Goal: Task Accomplishment & Management: Manage account settings

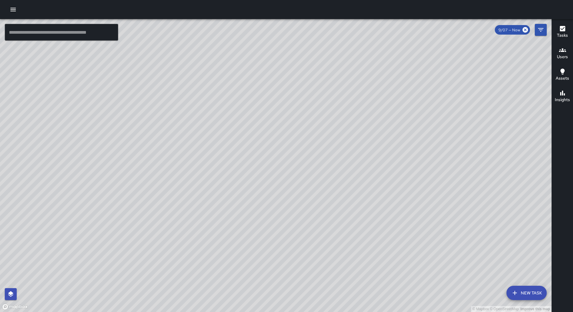
click at [10, 7] on icon "button" at bounding box center [13, 9] width 7 height 7
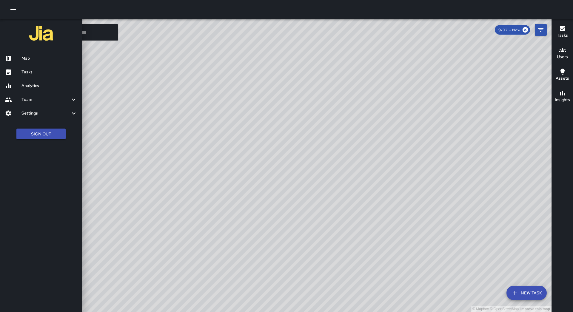
click at [31, 78] on div "Tasks" at bounding box center [41, 72] width 82 height 14
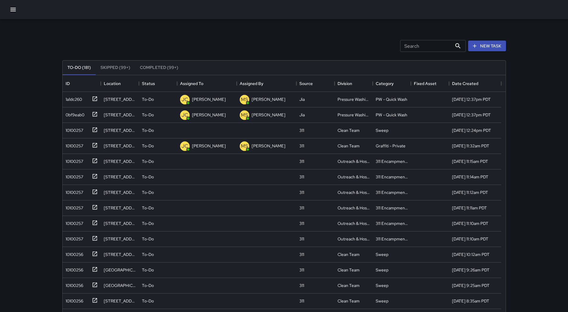
scroll to position [248, 439]
click at [203, 82] on div "Assigned To" at bounding box center [207, 83] width 54 height 17
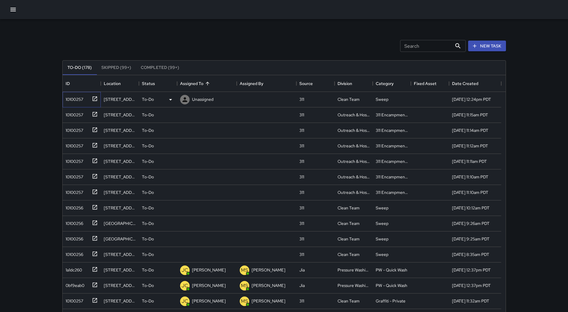
click at [69, 100] on div "10100257" at bounding box center [73, 98] width 20 height 8
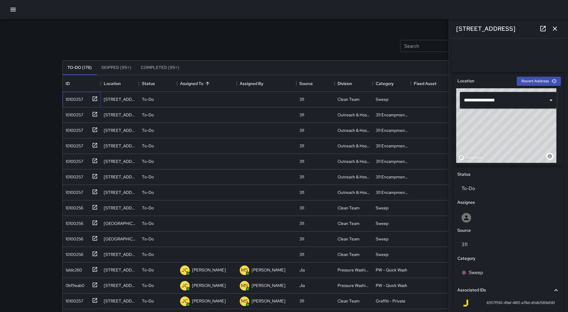
scroll to position [119, 0]
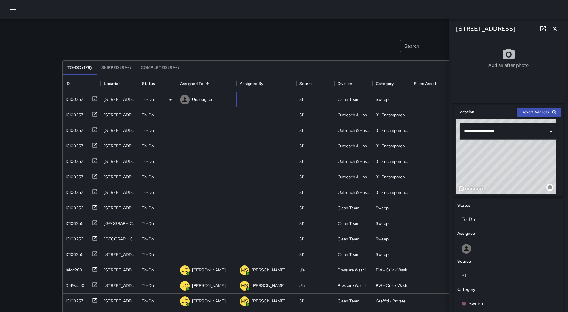
click at [203, 98] on p "Unassigned" at bounding box center [202, 99] width 21 height 6
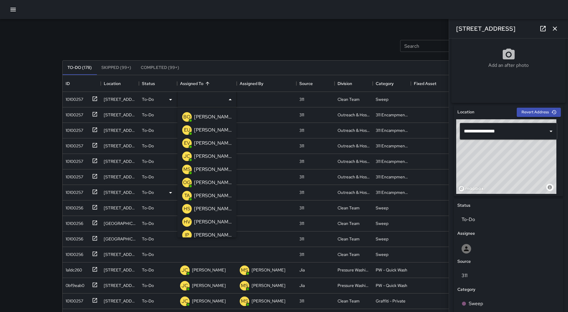
drag, startPoint x: 215, startPoint y: 181, endPoint x: 202, endPoint y: 178, distance: 12.9
click at [215, 181] on p "[PERSON_NAME]" at bounding box center [213, 182] width 38 height 7
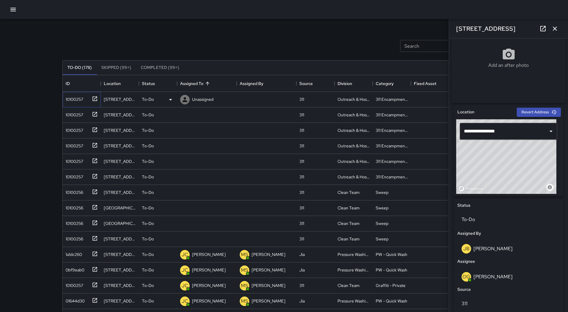
click at [76, 103] on div "10100257" at bounding box center [80, 98] width 35 height 10
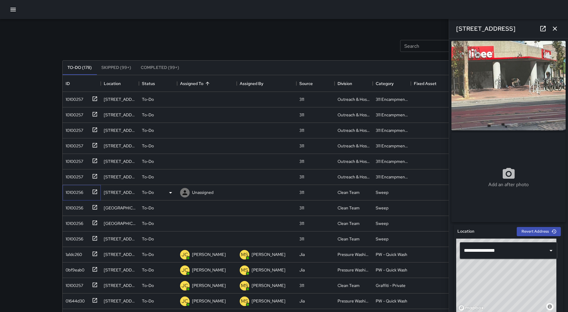
click at [77, 190] on div "10100256" at bounding box center [73, 191] width 20 height 8
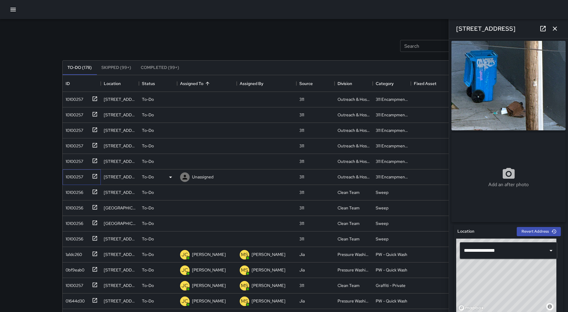
click at [80, 180] on div "10100257" at bounding box center [73, 175] width 20 height 8
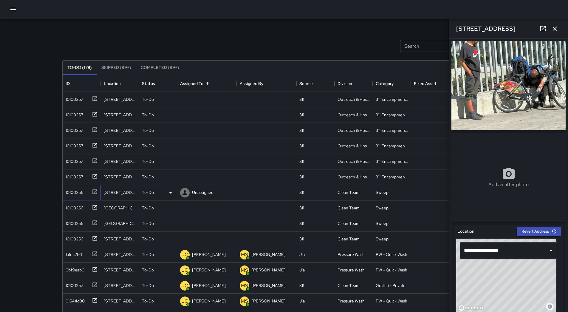
click at [82, 190] on div "10100256" at bounding box center [73, 191] width 20 height 8
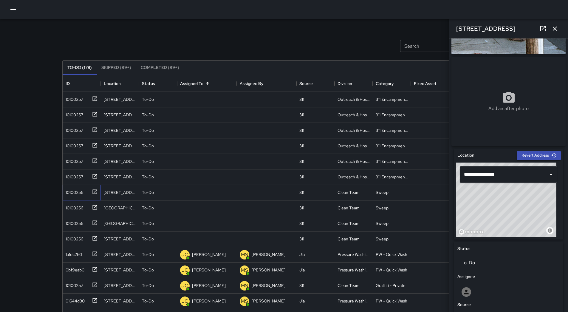
scroll to position [75, 0]
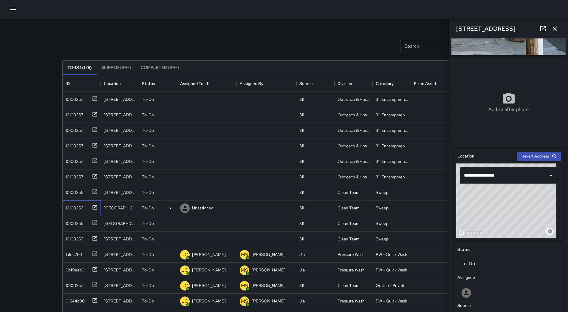
click at [92, 207] on icon at bounding box center [94, 207] width 4 height 4
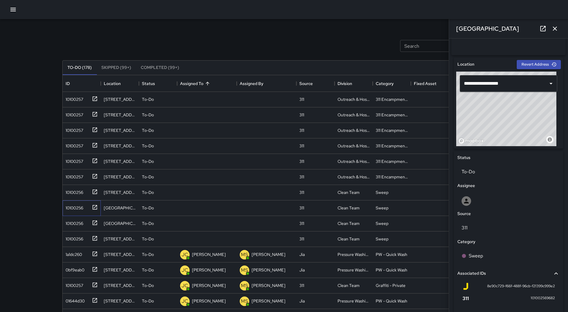
scroll to position [236, 0]
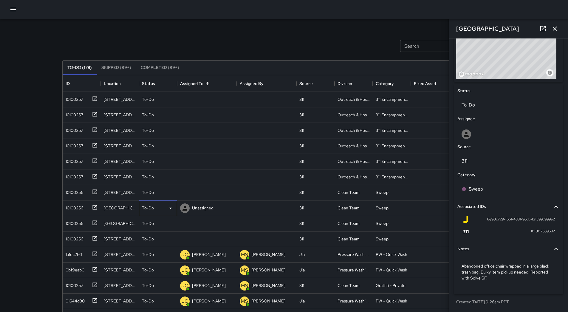
click at [163, 209] on div "To-Do" at bounding box center [158, 208] width 32 height 7
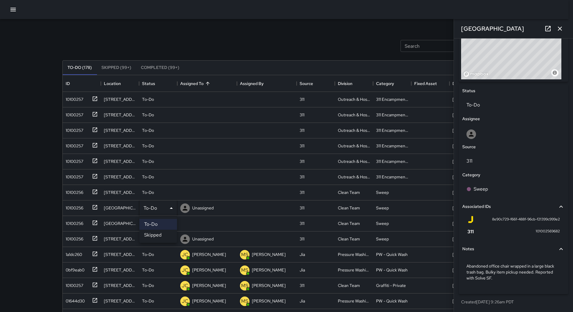
click at [159, 234] on li "Skipped" at bounding box center [158, 235] width 38 height 11
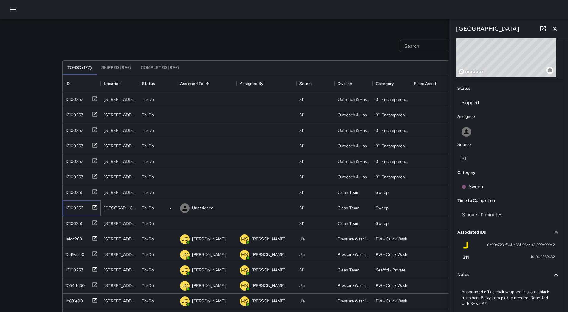
click at [78, 212] on div "10100256" at bounding box center [82, 208] width 38 height 16
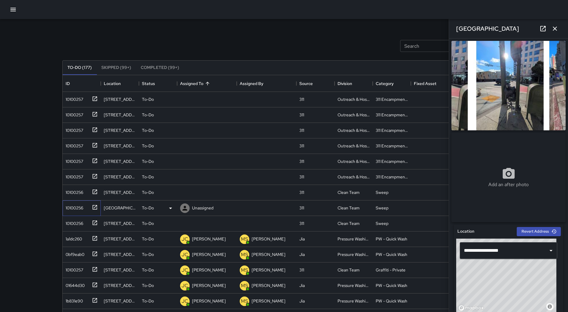
click at [71, 205] on div "10100256" at bounding box center [73, 206] width 20 height 8
click at [171, 205] on icon at bounding box center [170, 208] width 7 height 7
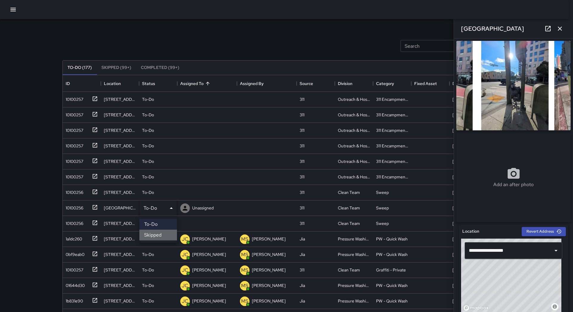
click at [163, 233] on li "Skipped" at bounding box center [158, 235] width 38 height 11
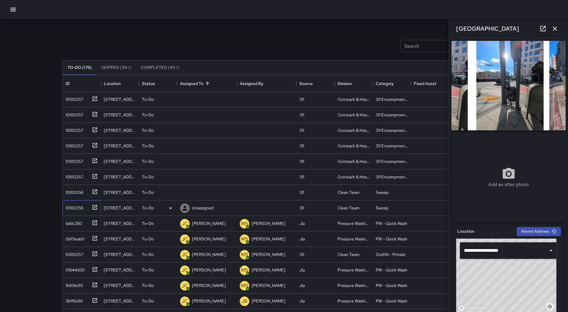
click at [80, 211] on div "10100256" at bounding box center [73, 206] width 20 height 8
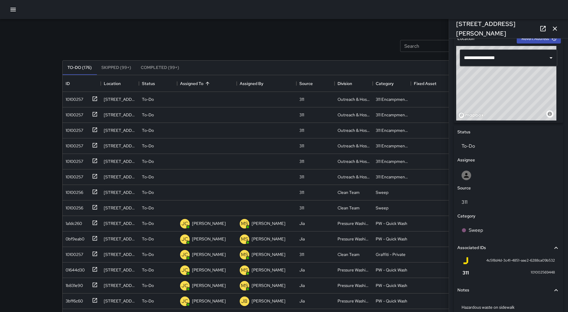
scroll to position [224, 0]
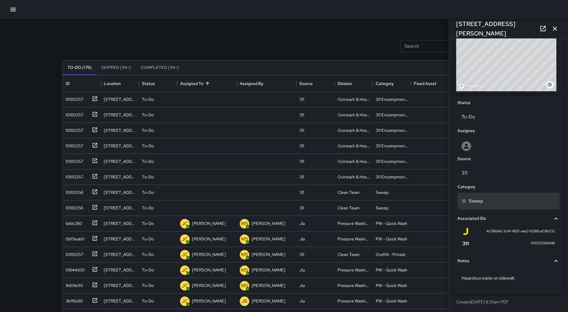
click at [497, 203] on div "Sweep" at bounding box center [509, 200] width 94 height 7
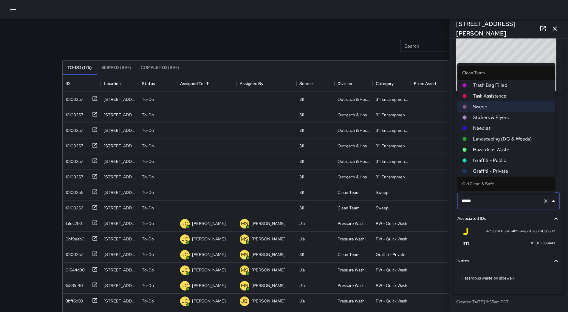
click at [491, 145] on li "Hazardous Waste" at bounding box center [506, 149] width 98 height 11
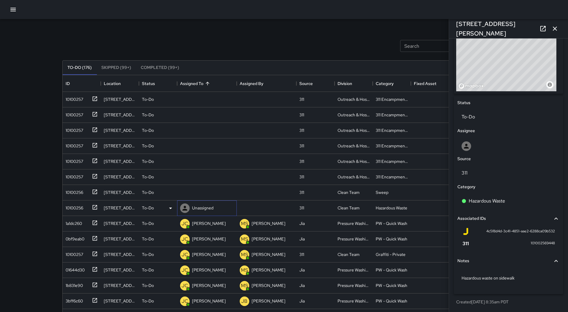
click at [207, 205] on div "Unassigned" at bounding box center [203, 208] width 24 height 8
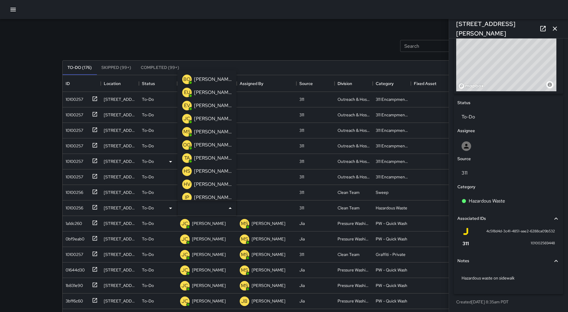
drag, startPoint x: 208, startPoint y: 160, endPoint x: 204, endPoint y: 160, distance: 3.3
click at [208, 160] on p "[PERSON_NAME]" at bounding box center [213, 157] width 38 height 7
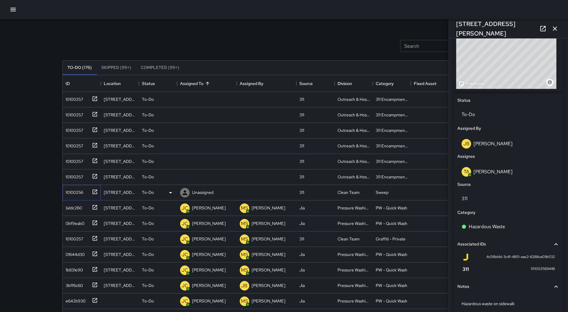
click at [73, 196] on div "10100256" at bounding box center [82, 193] width 38 height 16
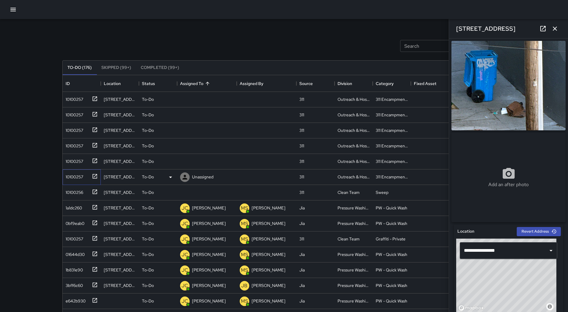
click at [73, 171] on div "10100257" at bounding box center [80, 176] width 35 height 10
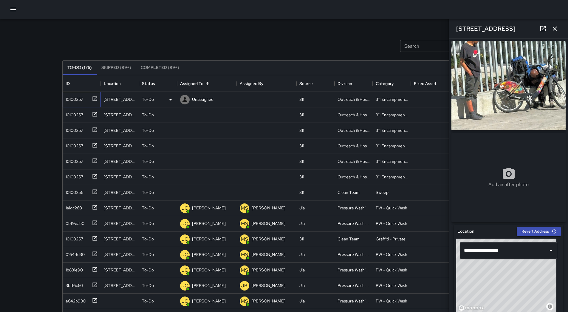
click at [70, 97] on div "10100257" at bounding box center [73, 98] width 20 height 8
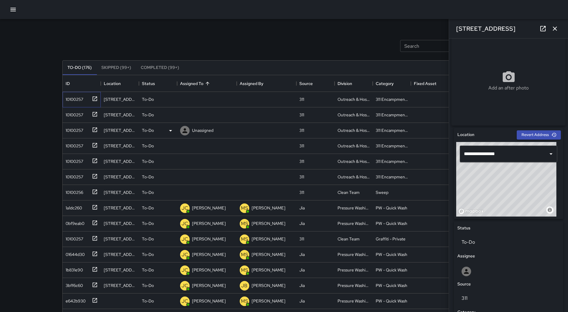
scroll to position [0, 0]
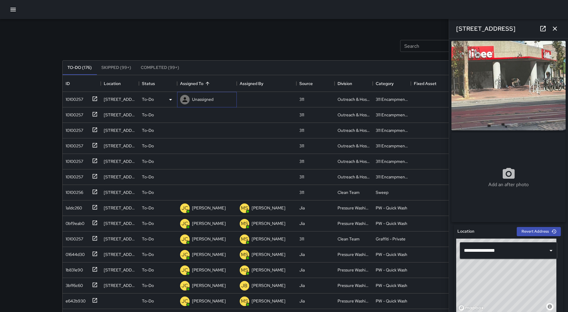
click at [211, 103] on div "Unassigned" at bounding box center [203, 99] width 24 height 8
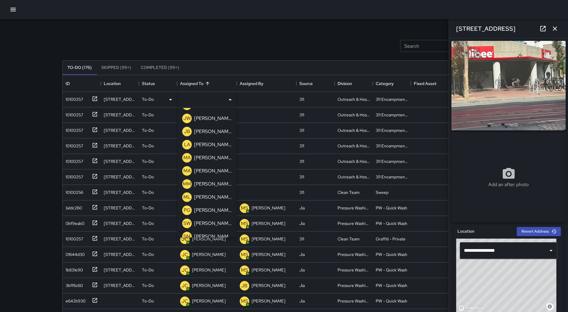
scroll to position [177, 0]
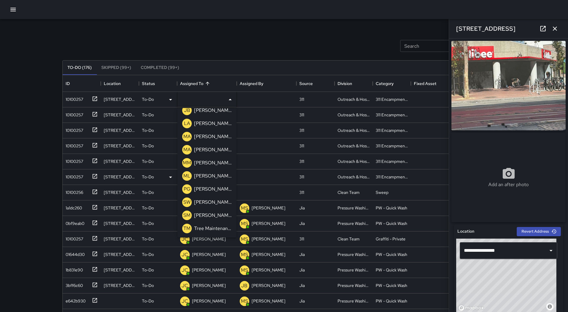
drag, startPoint x: 214, startPoint y: 174, endPoint x: 168, endPoint y: 160, distance: 47.7
click at [214, 174] on p "[PERSON_NAME]" at bounding box center [213, 175] width 38 height 7
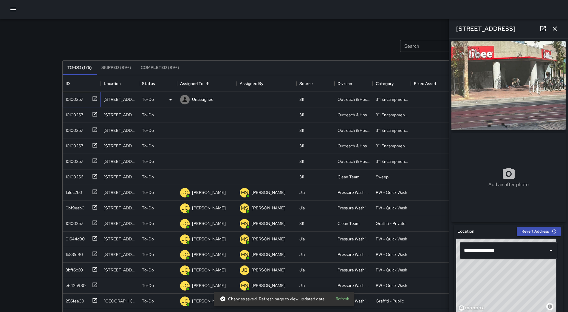
click at [78, 102] on div "10100257" at bounding box center [73, 98] width 20 height 8
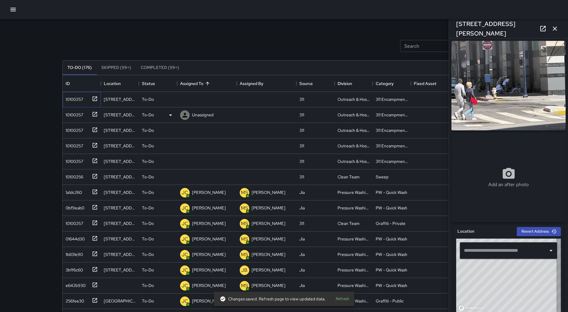
type input "**********"
click at [209, 103] on div "Unassigned" at bounding box center [203, 99] width 24 height 8
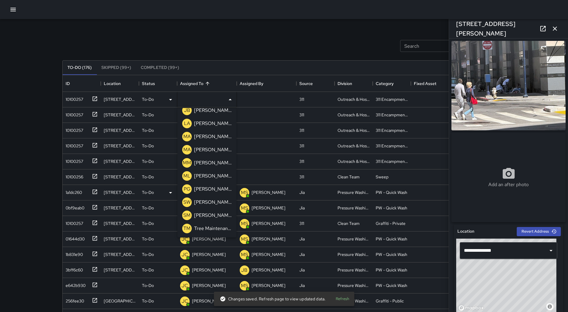
click at [205, 174] on p "[PERSON_NAME]" at bounding box center [213, 175] width 38 height 7
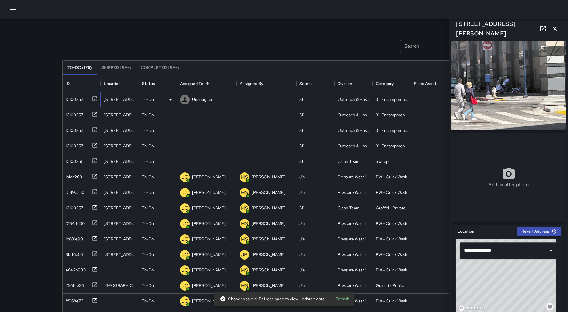
click at [80, 102] on div "10100257" at bounding box center [73, 98] width 20 height 8
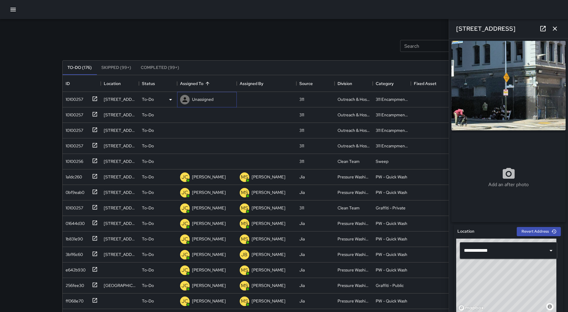
click at [202, 100] on p "Unassigned" at bounding box center [202, 99] width 21 height 6
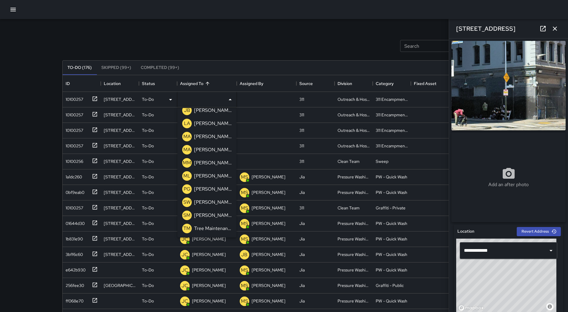
click at [209, 174] on p "[PERSON_NAME]" at bounding box center [213, 175] width 38 height 7
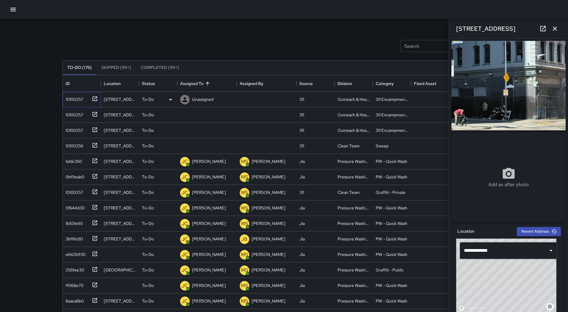
drag, startPoint x: 66, startPoint y: 97, endPoint x: 243, endPoint y: 112, distance: 177.4
click at [67, 97] on div "10100257" at bounding box center [73, 98] width 20 height 8
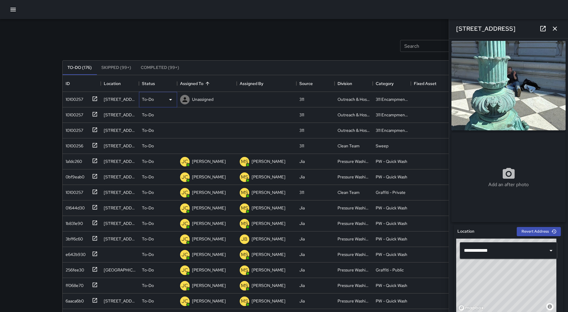
click at [170, 100] on icon at bounding box center [170, 99] width 3 height 1
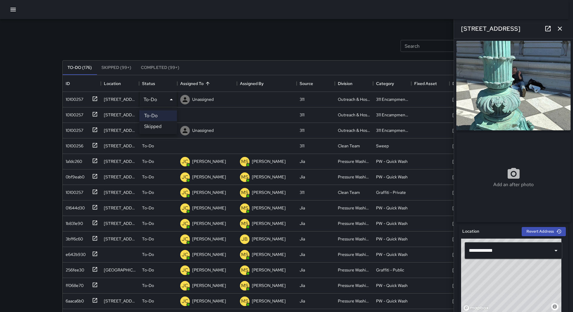
click at [163, 126] on li "Skipped" at bounding box center [158, 126] width 38 height 11
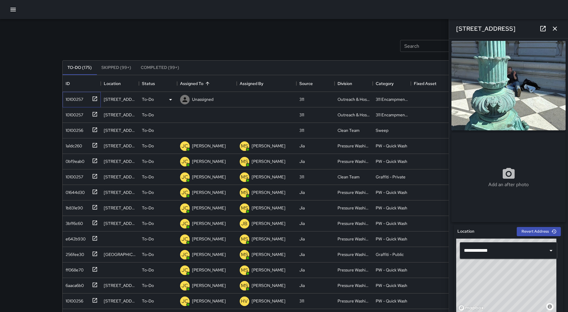
click at [83, 101] on div "10100257" at bounding box center [73, 98] width 20 height 8
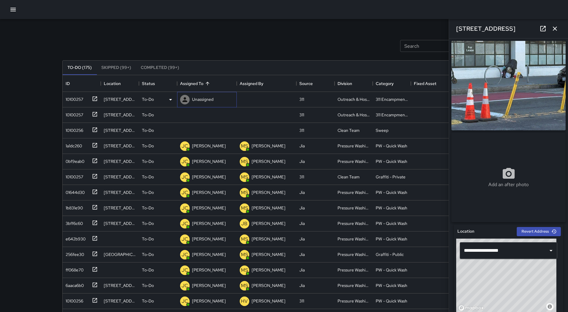
click at [212, 100] on p "Unassigned" at bounding box center [202, 99] width 21 height 6
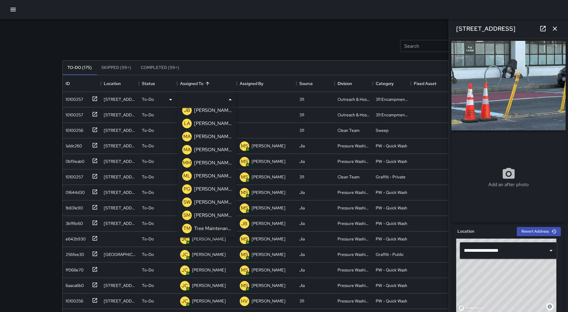
click at [213, 176] on p "[PERSON_NAME]" at bounding box center [213, 175] width 38 height 7
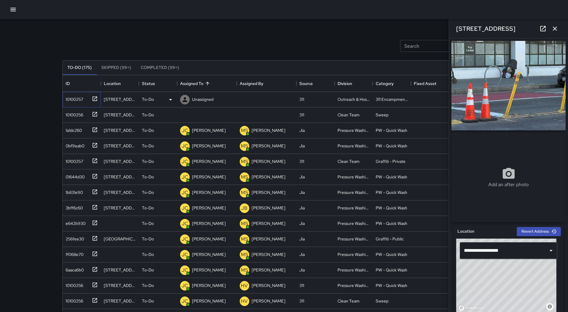
click at [75, 106] on div "10100257" at bounding box center [82, 100] width 38 height 16
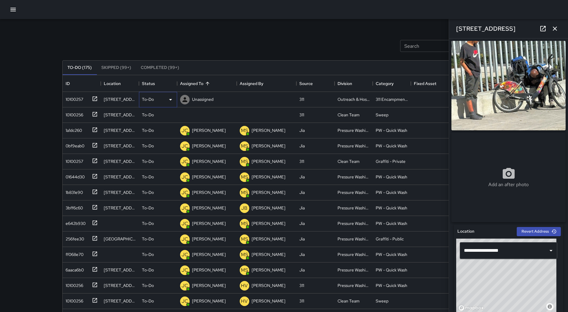
click at [166, 97] on div "To-Do" at bounding box center [158, 99] width 32 height 7
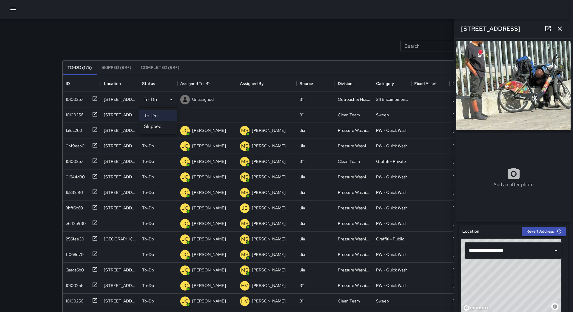
click at [162, 124] on li "Skipped" at bounding box center [158, 126] width 38 height 11
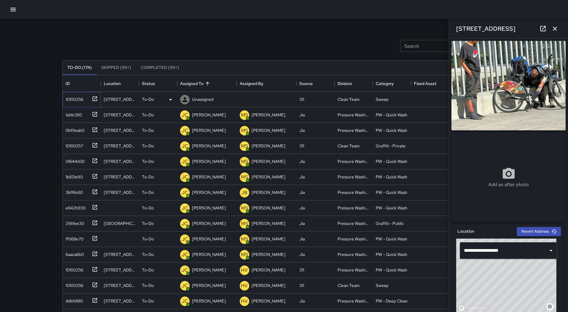
click at [81, 104] on div "10100256" at bounding box center [82, 100] width 38 height 16
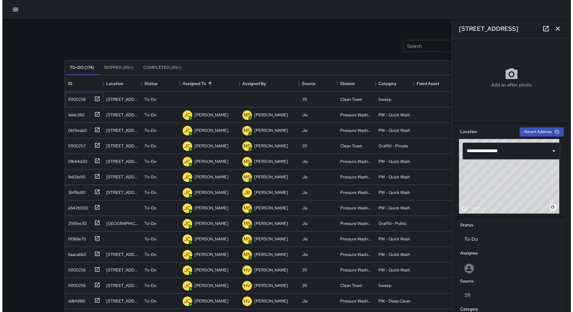
scroll to position [75, 0]
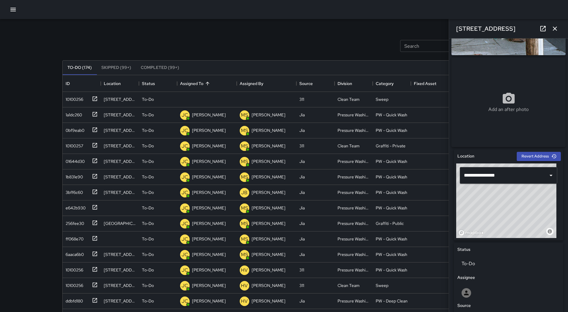
click at [14, 7] on icon "button" at bounding box center [13, 9] width 7 height 7
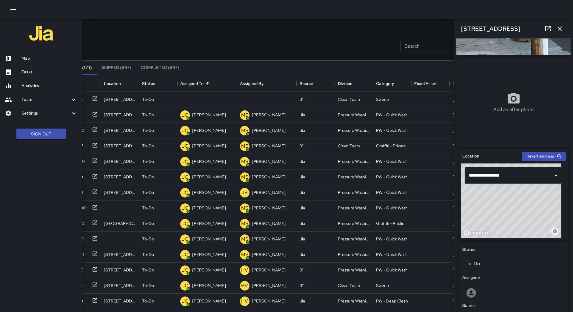
click at [31, 57] on h6 "Map" at bounding box center [49, 58] width 56 height 7
